Goal: Use online tool/utility: Utilize a website feature to perform a specific function

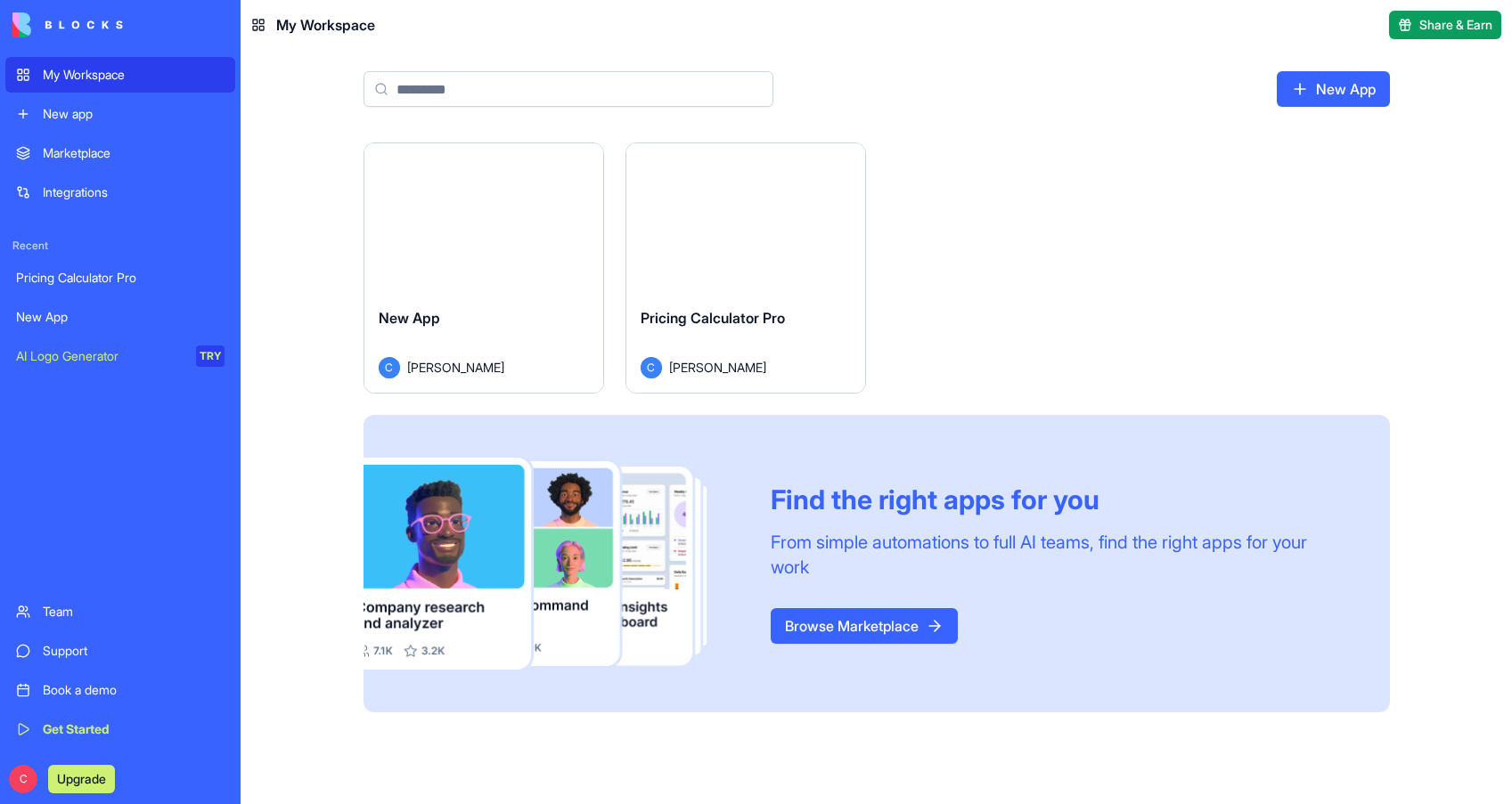
click at [85, 278] on div "Pricing Calculator Pro" at bounding box center [120, 278] width 209 height 18
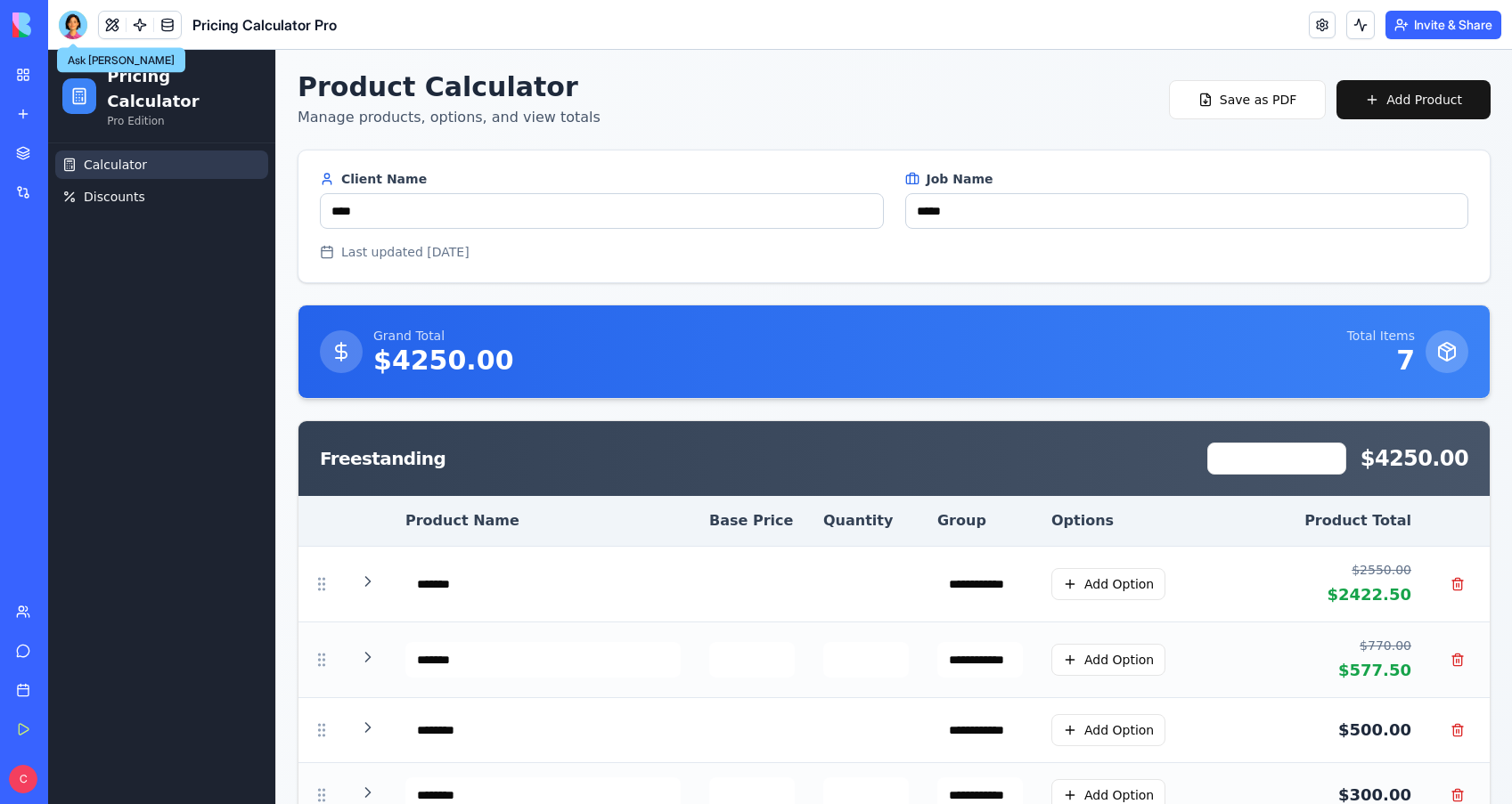
click at [72, 25] on div at bounding box center [73, 24] width 29 height 29
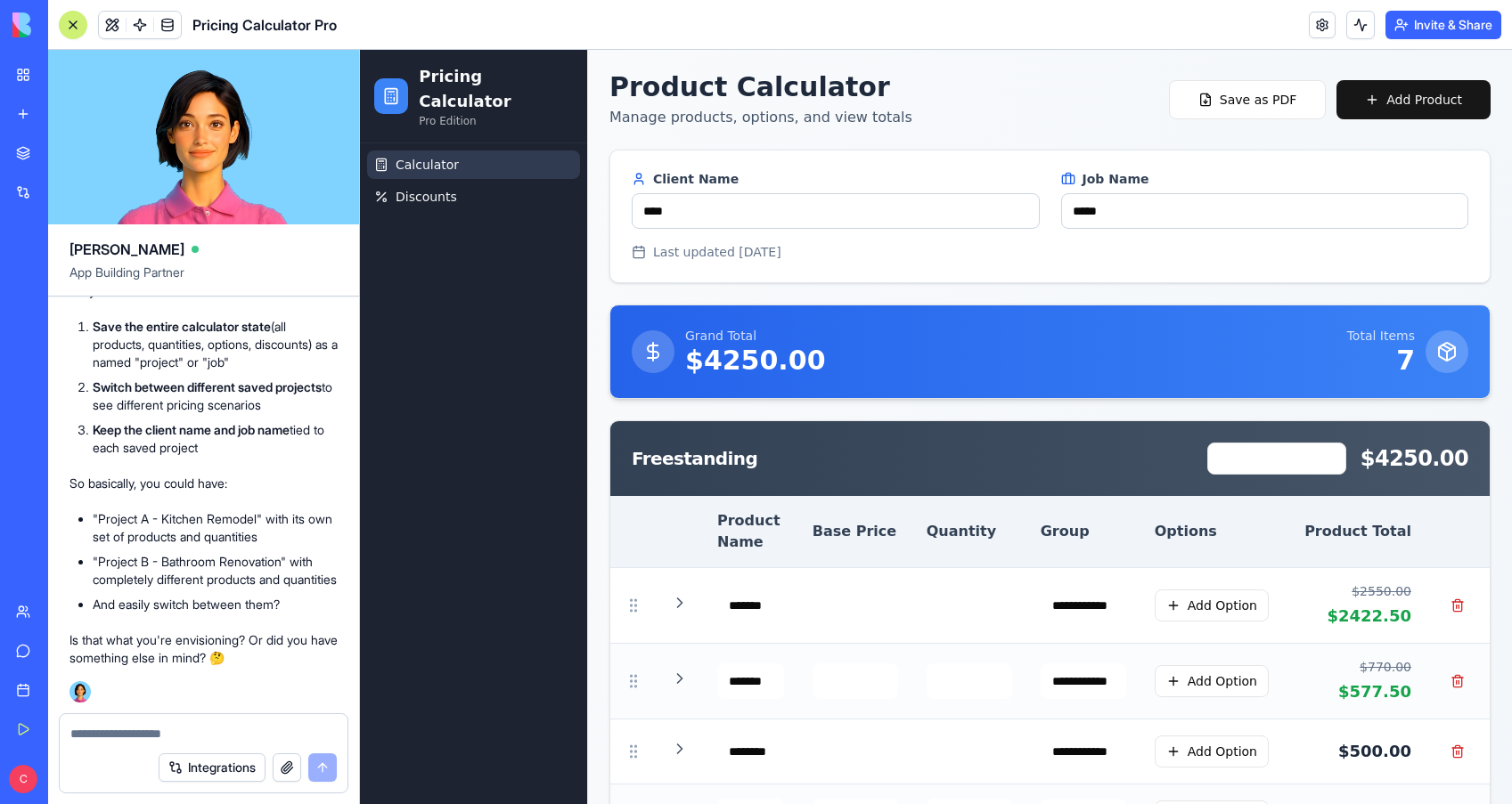
click at [137, 738] on textarea at bounding box center [203, 733] width 267 height 18
type textarea "**********"
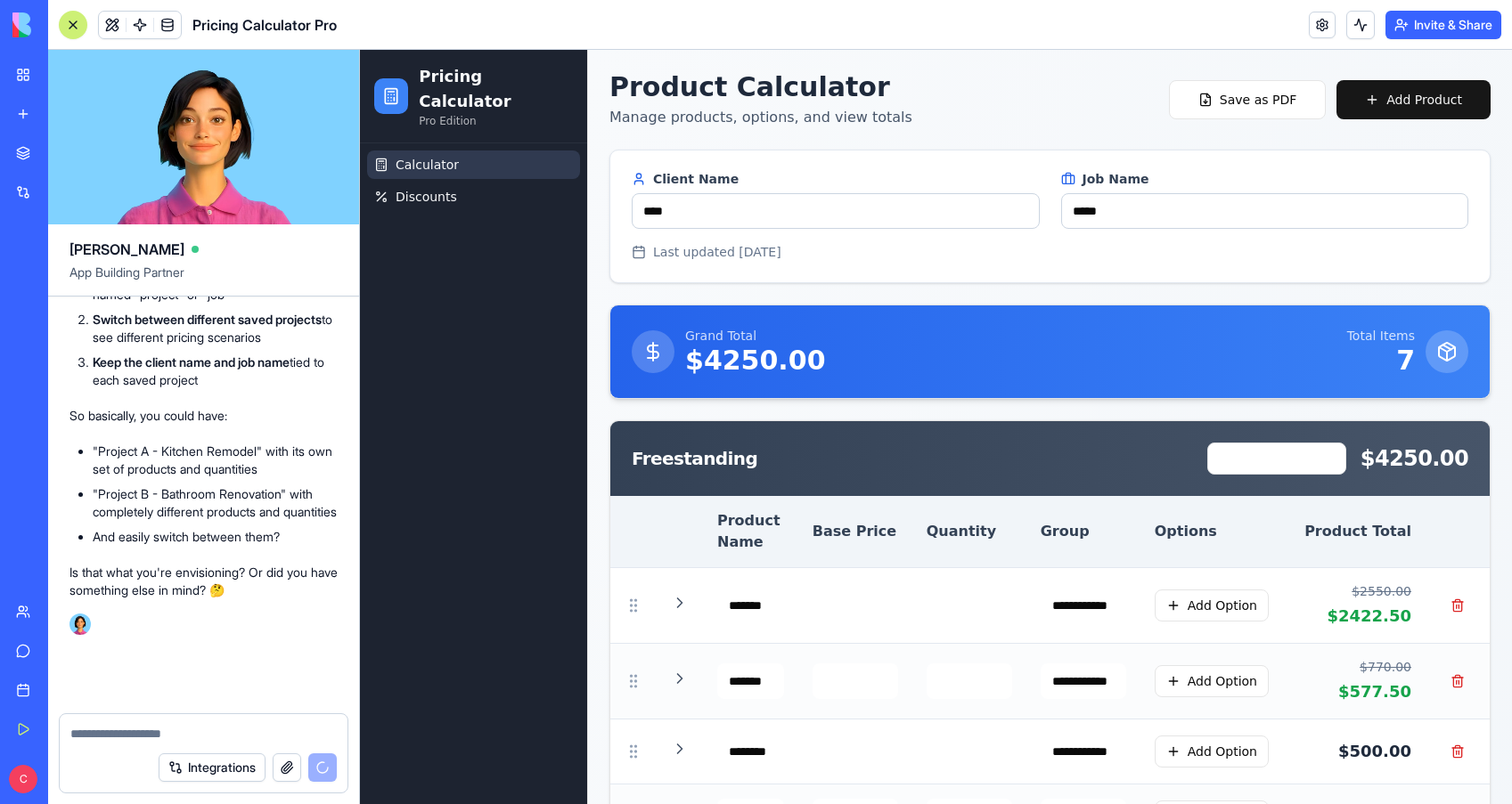
scroll to position [17098, 0]
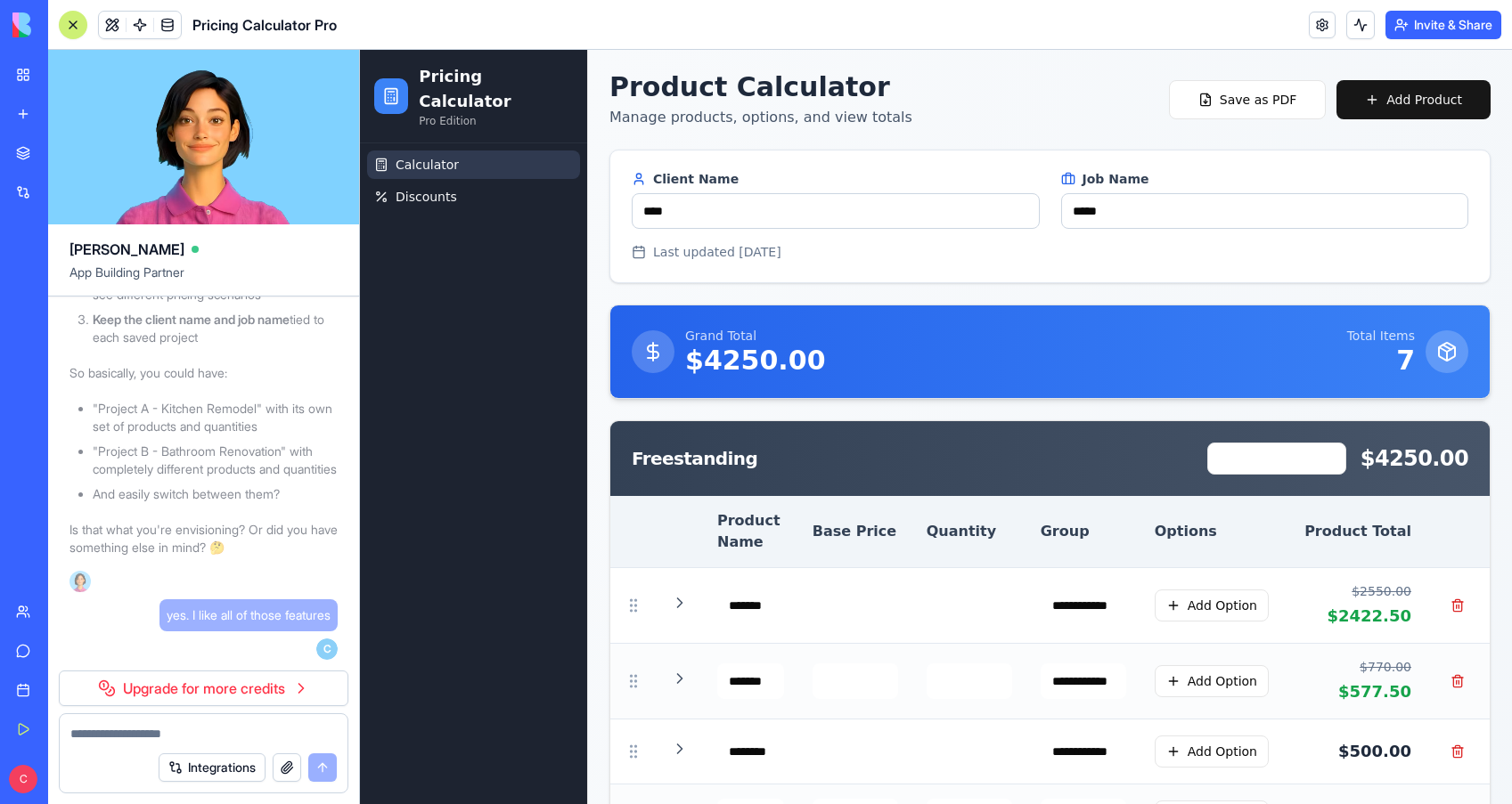
click at [513, 550] on div "Calculator Discounts" at bounding box center [474, 473] width 227 height 661
